Goal: Navigation & Orientation: Find specific page/section

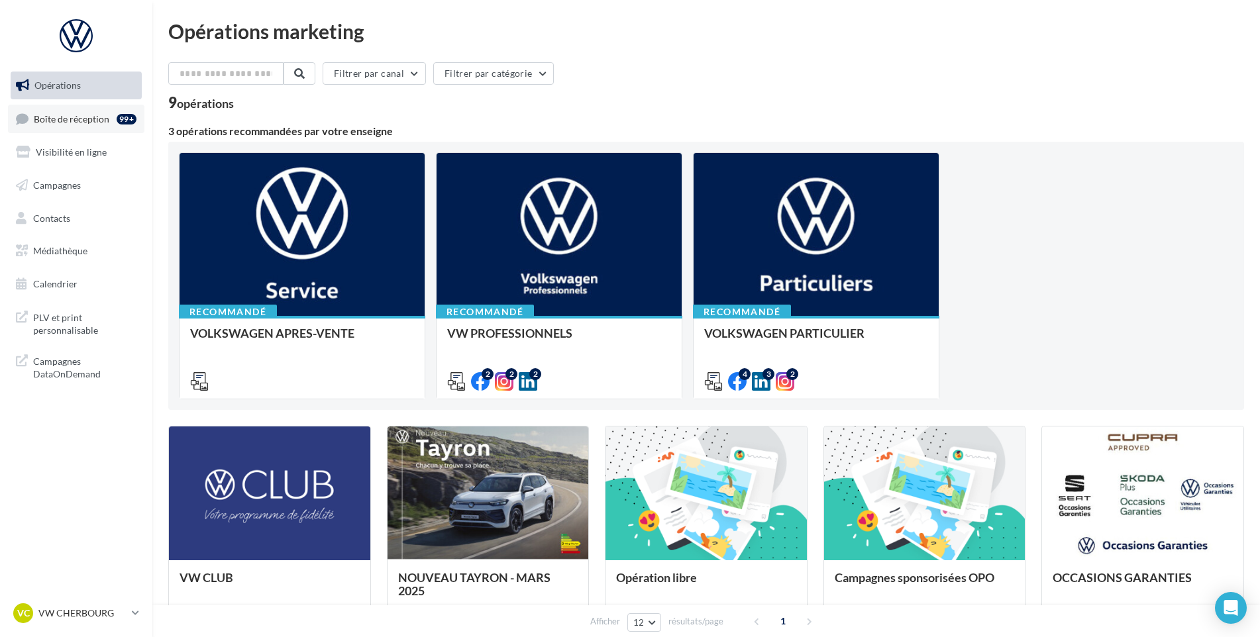
click at [112, 109] on link "Boîte de réception 99+" at bounding box center [76, 119] width 136 height 28
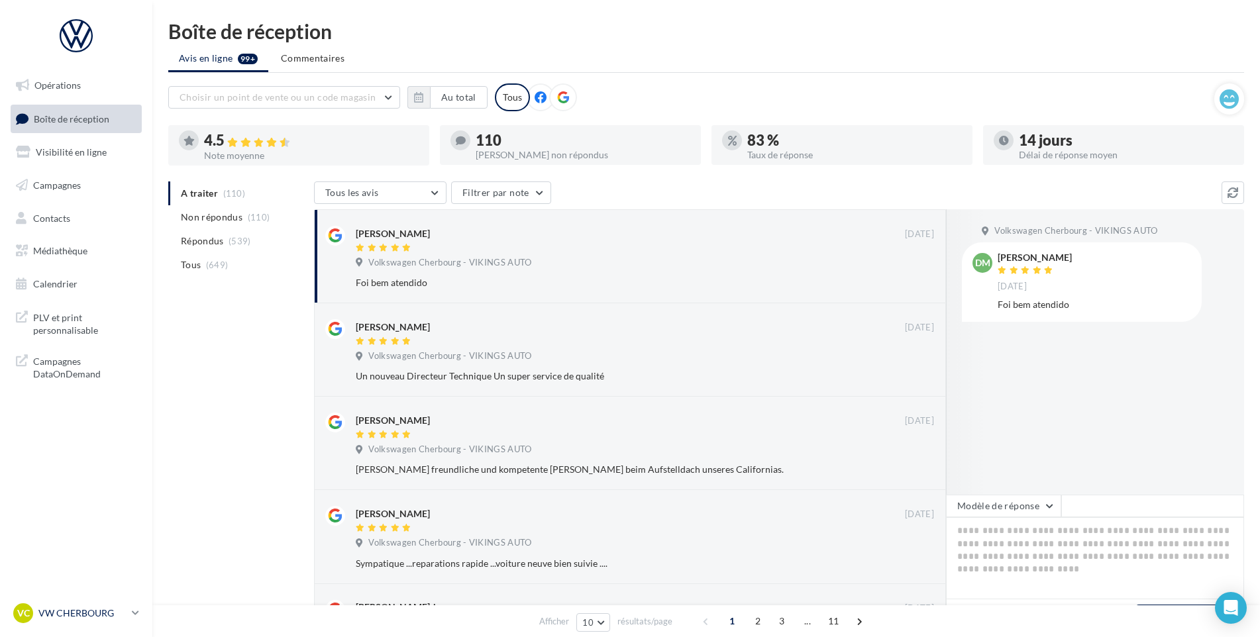
click at [116, 611] on p "VW CHERBOURG" at bounding box center [82, 613] width 88 height 13
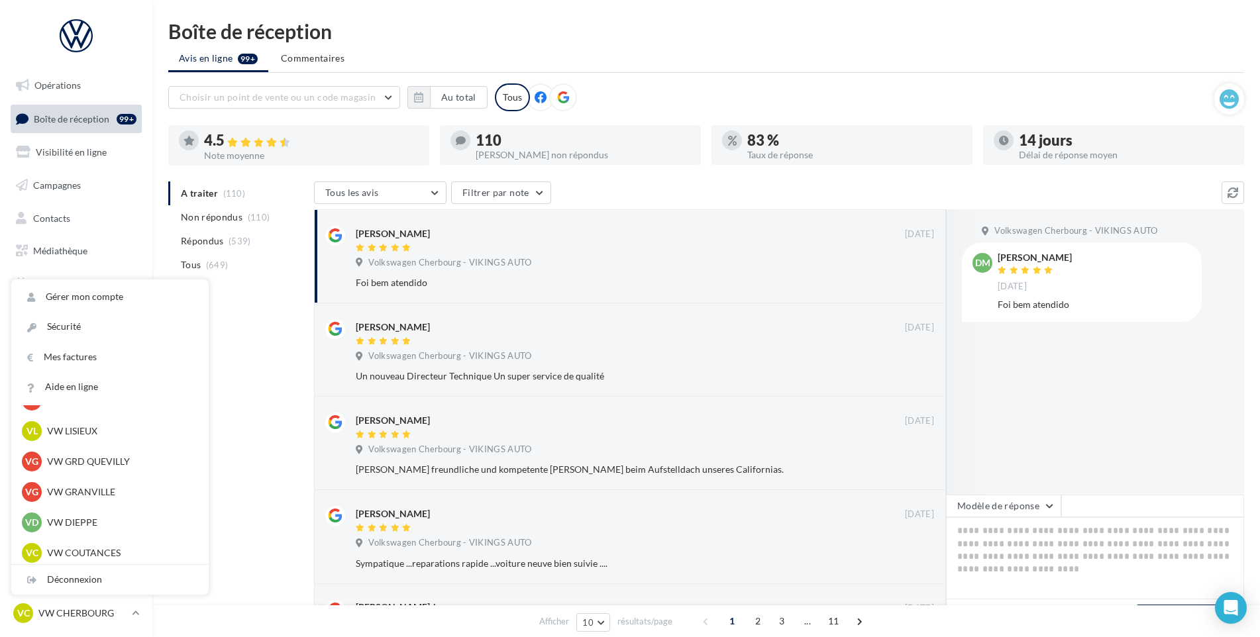
scroll to position [265, 0]
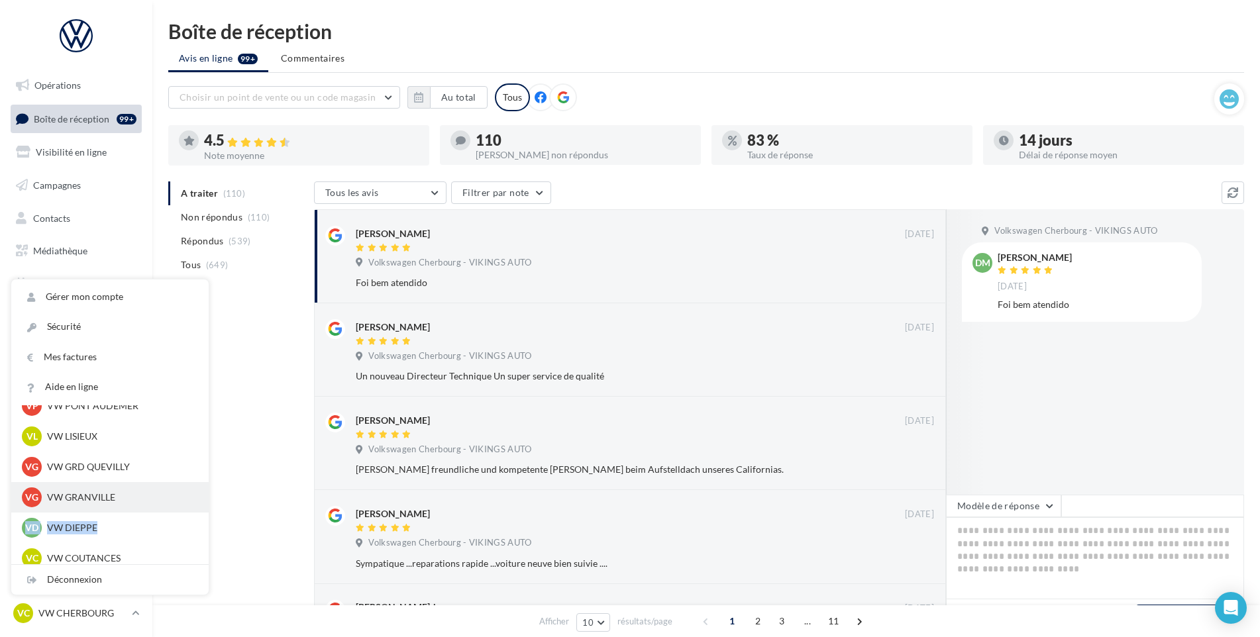
drag, startPoint x: 110, startPoint y: 522, endPoint x: 114, endPoint y: 483, distance: 39.3
click at [114, 483] on div "VC VW CHERBOURG vw-tour-vau VB VW BERNAY vw-ber-vau VY VW YVETOT vw-yve-vau VD …" at bounding box center [109, 433] width 197 height 586
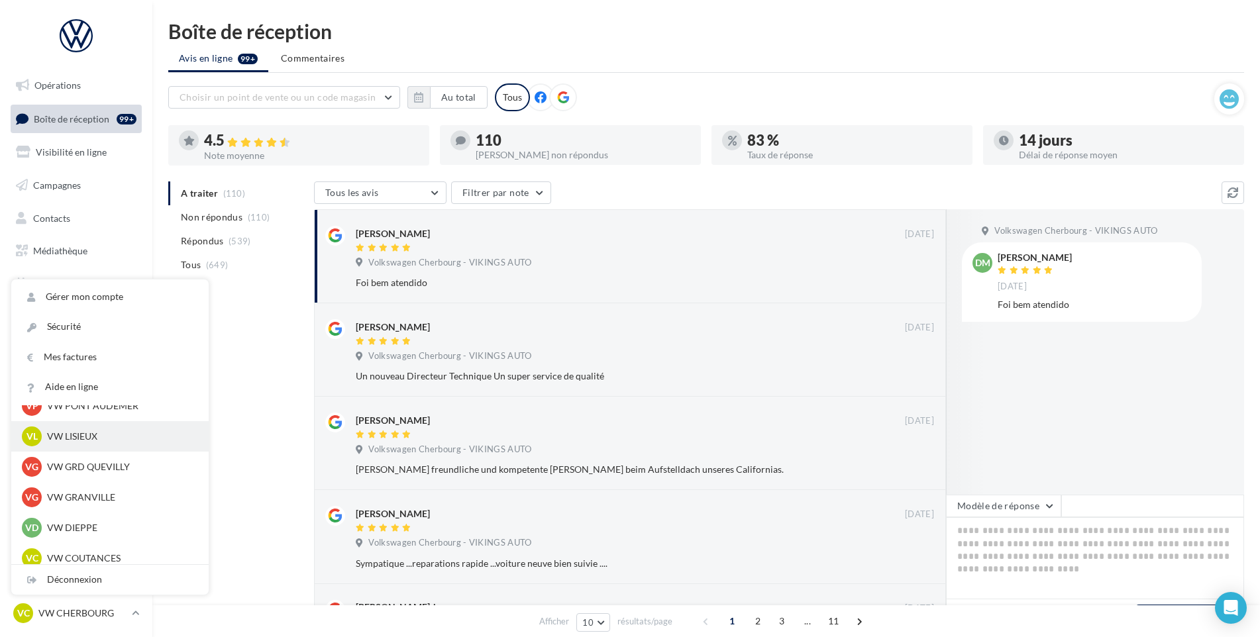
drag, startPoint x: 114, startPoint y: 483, endPoint x: 101, endPoint y: 435, distance: 50.1
click at [101, 435] on p "VW LISIEUX" at bounding box center [120, 436] width 146 height 13
